Goal: Information Seeking & Learning: Learn about a topic

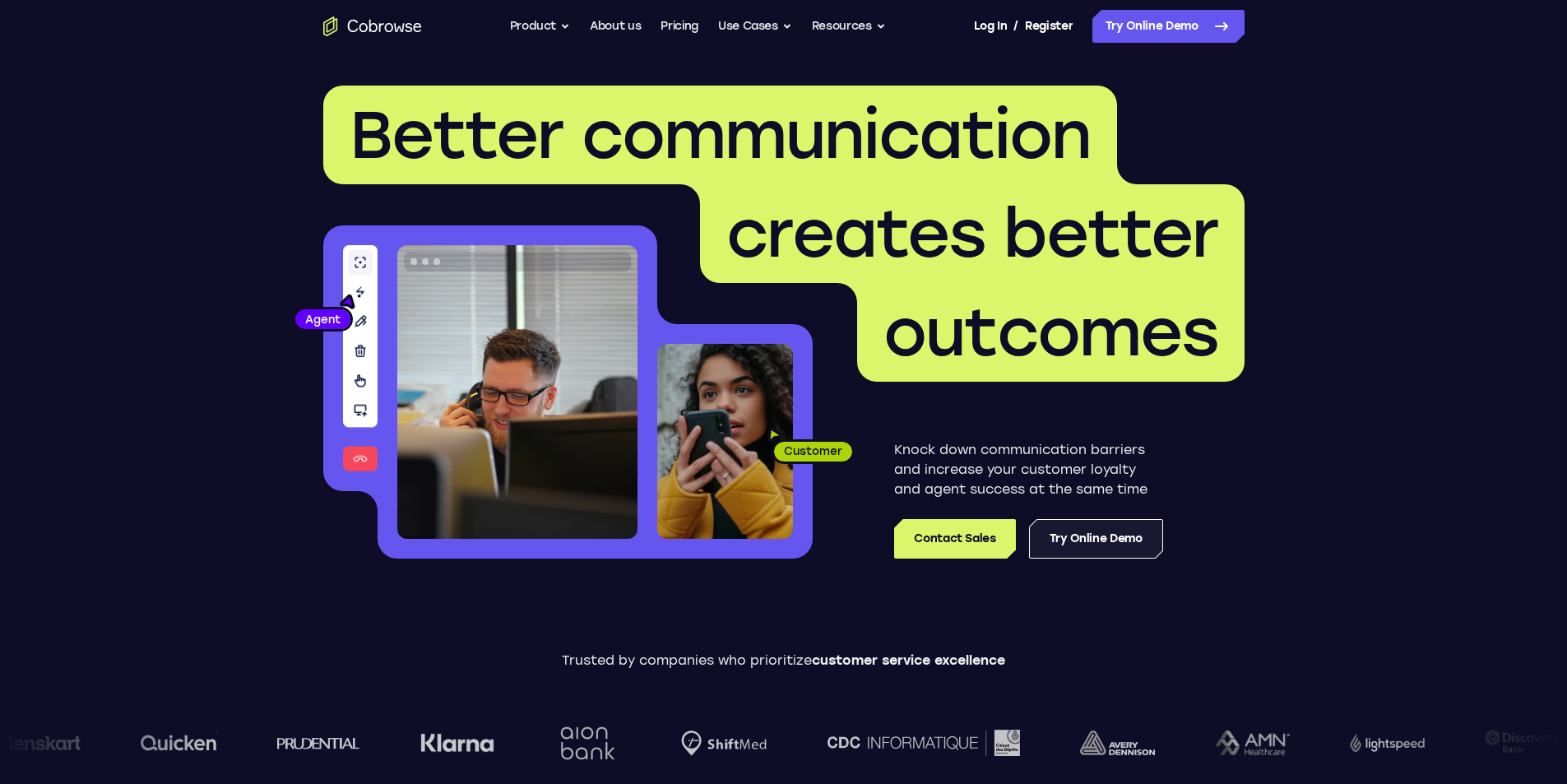
click at [1078, 547] on link "Try Online Demo" at bounding box center [1096, 539] width 134 height 40
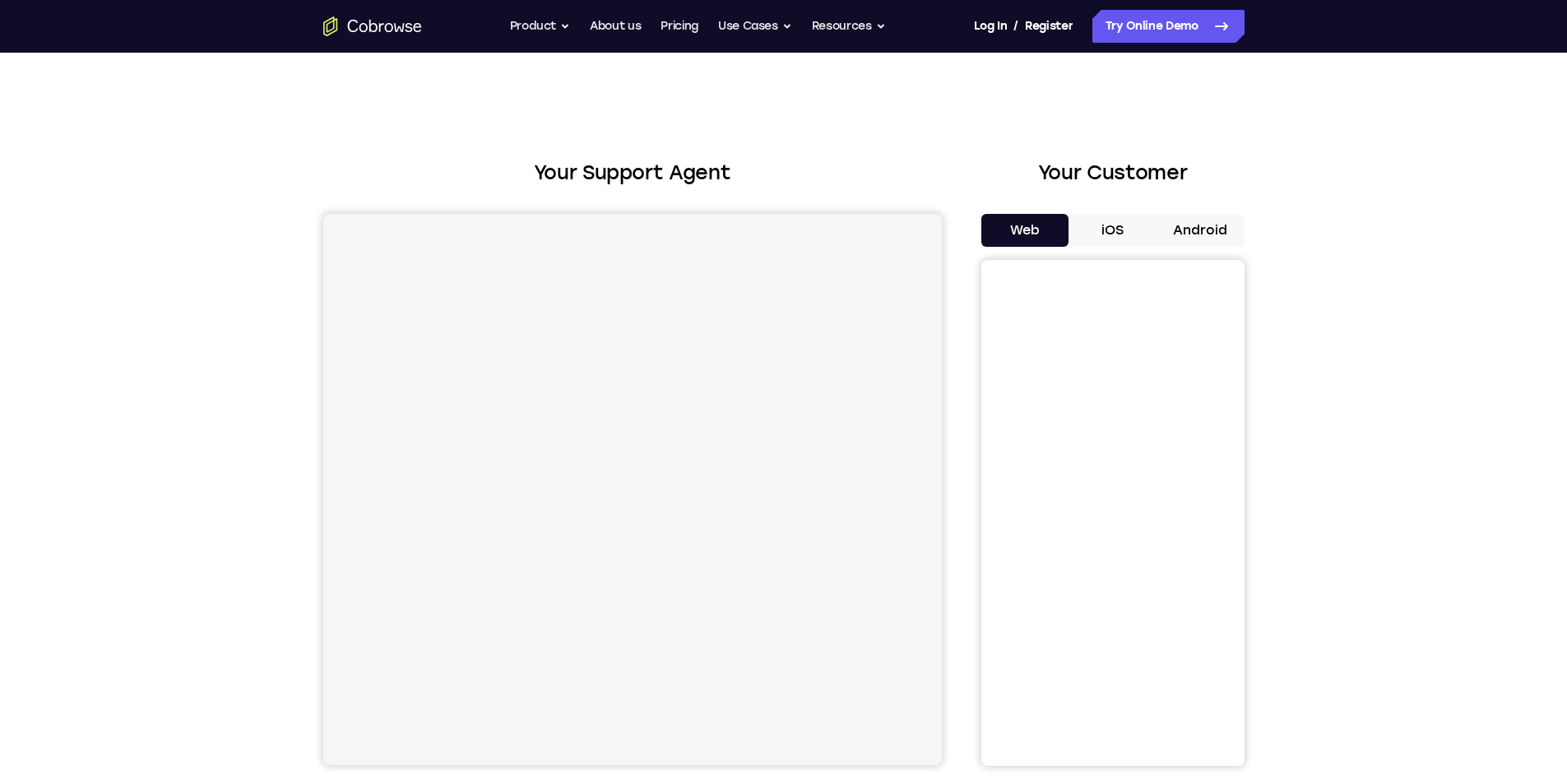
click at [1134, 237] on button "iOS" at bounding box center [1113, 231] width 88 height 33
click at [1160, 224] on button "Android" at bounding box center [1201, 231] width 88 height 33
